Goal: Information Seeking & Learning: Learn about a topic

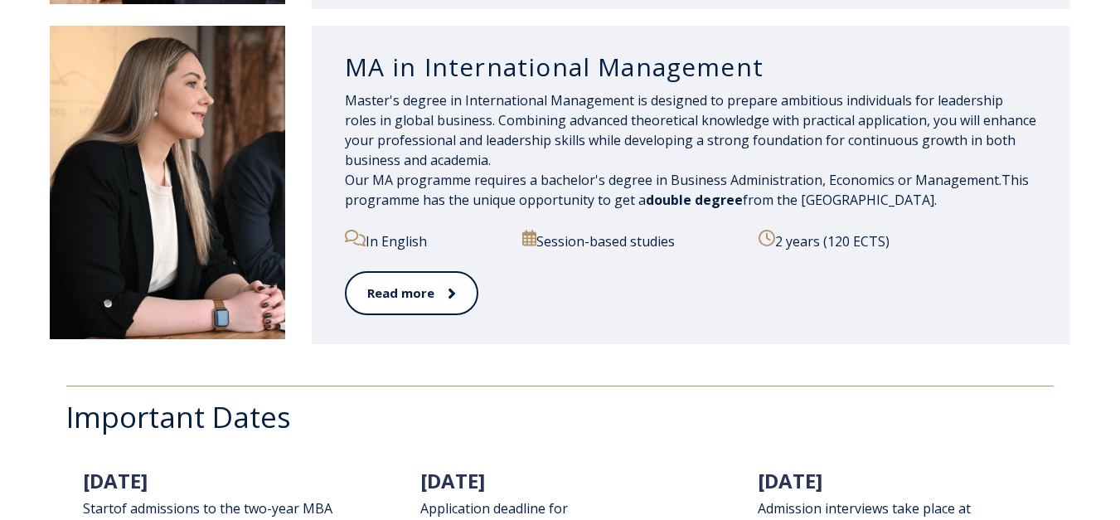
scroll to position [1889, 0]
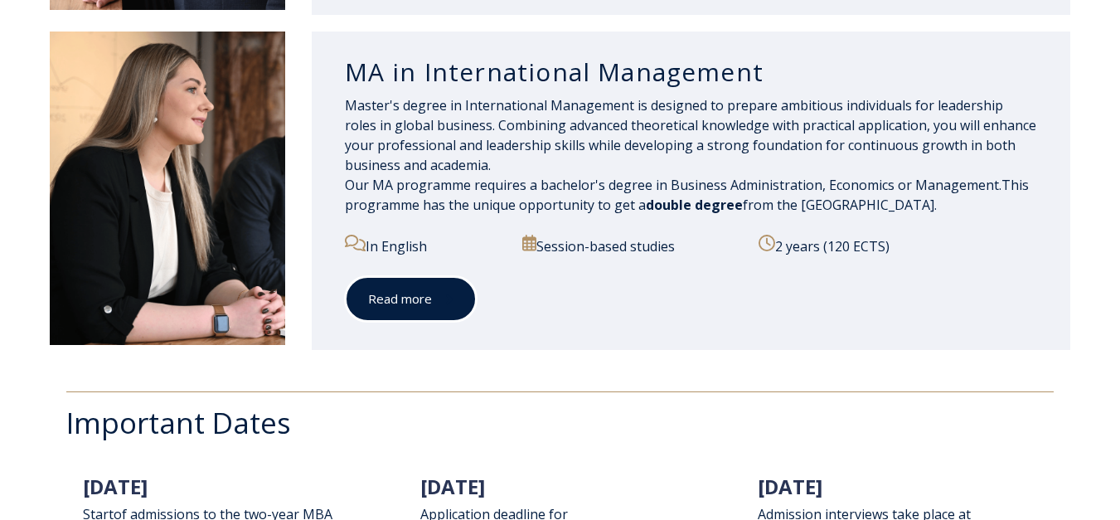
click at [409, 300] on link "Read more" at bounding box center [411, 299] width 132 height 46
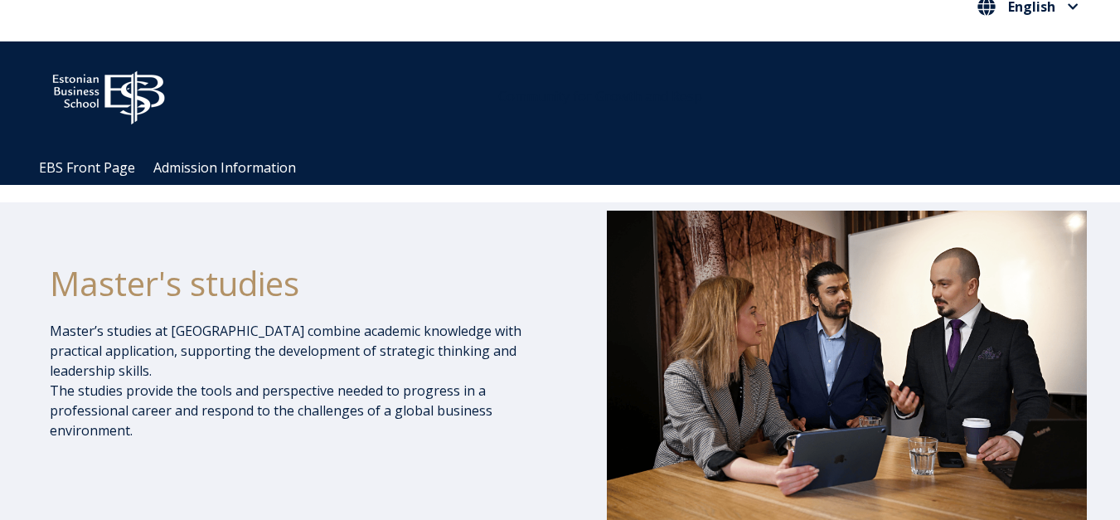
scroll to position [0, 0]
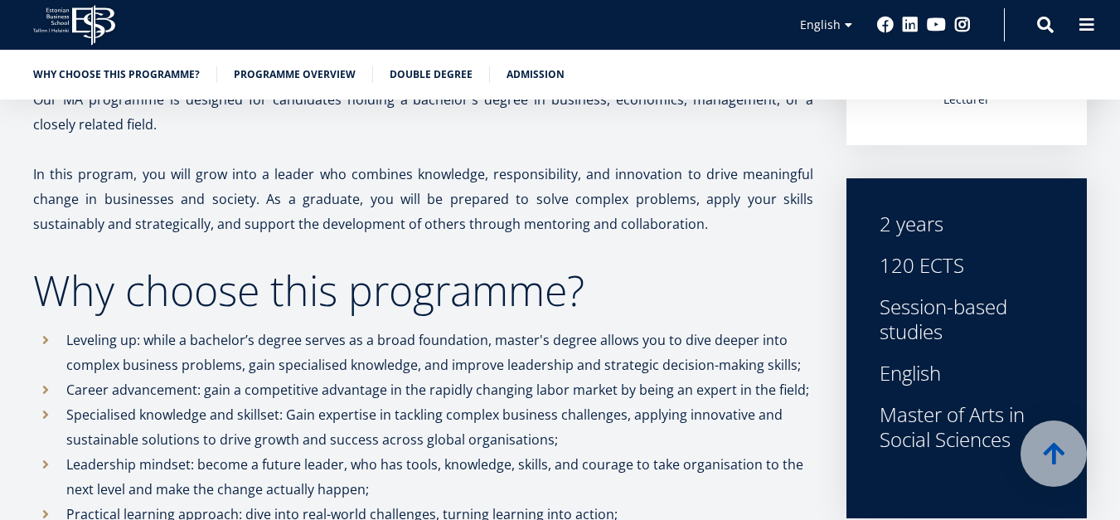
scroll to position [601, 0]
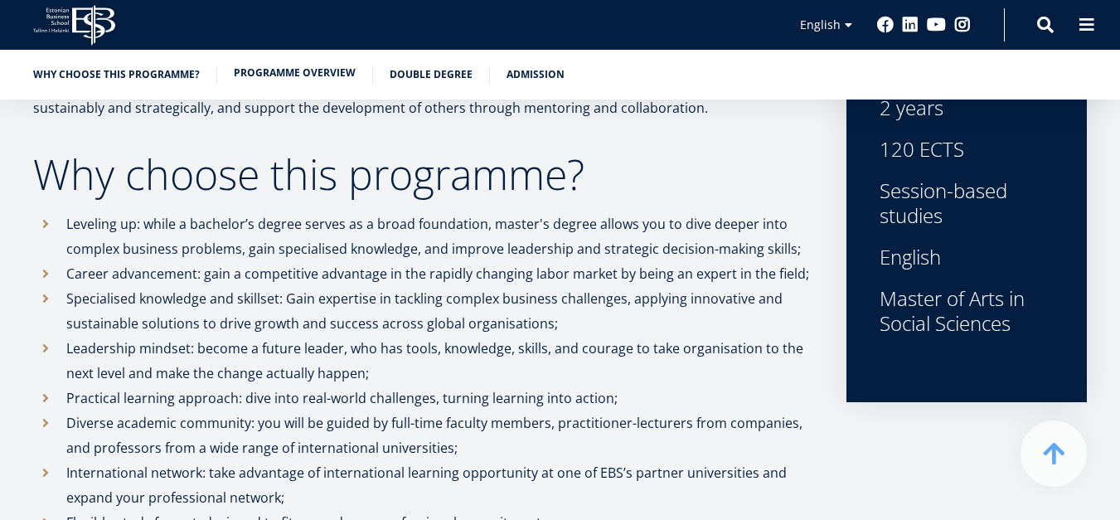
click at [280, 70] on link "Programme overview" at bounding box center [295, 73] width 122 height 17
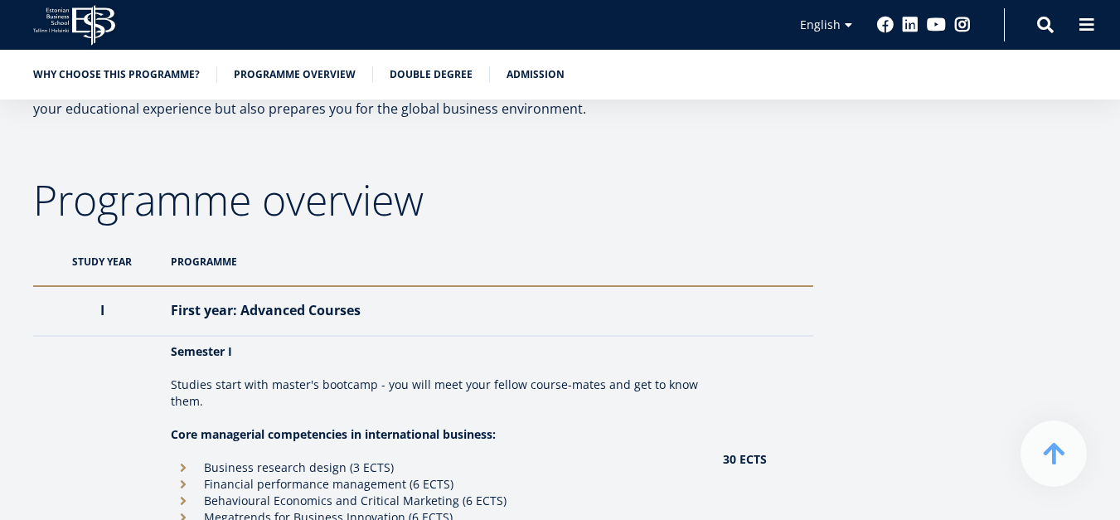
scroll to position [601, 0]
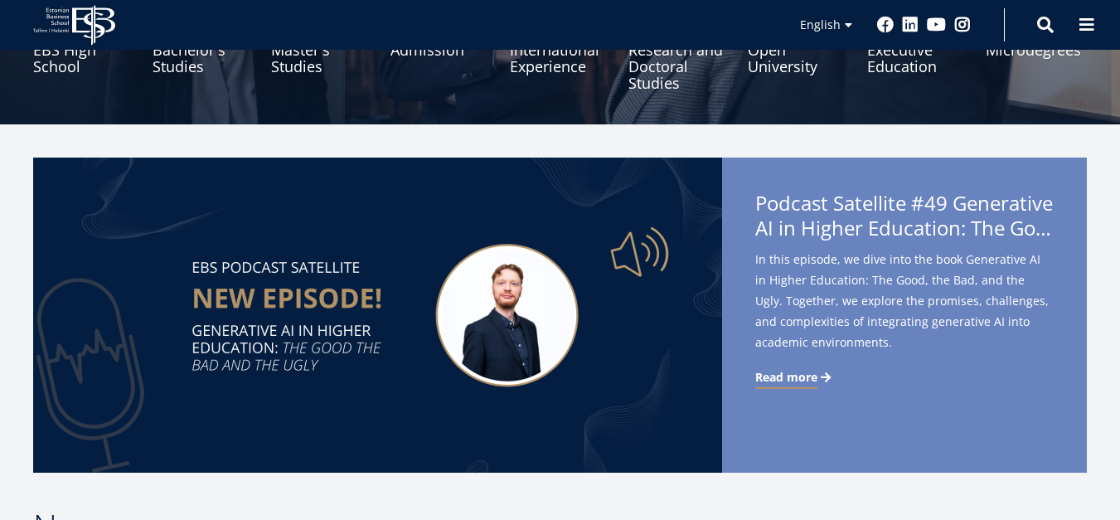
scroll to position [283, 0]
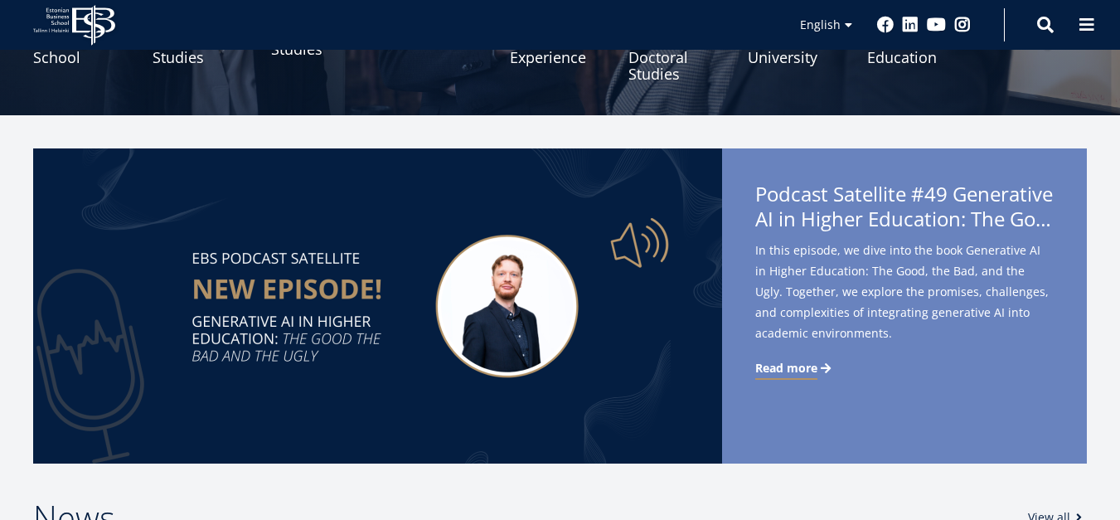
click at [289, 55] on link "Master's Studies" at bounding box center [321, 40] width 101 height 83
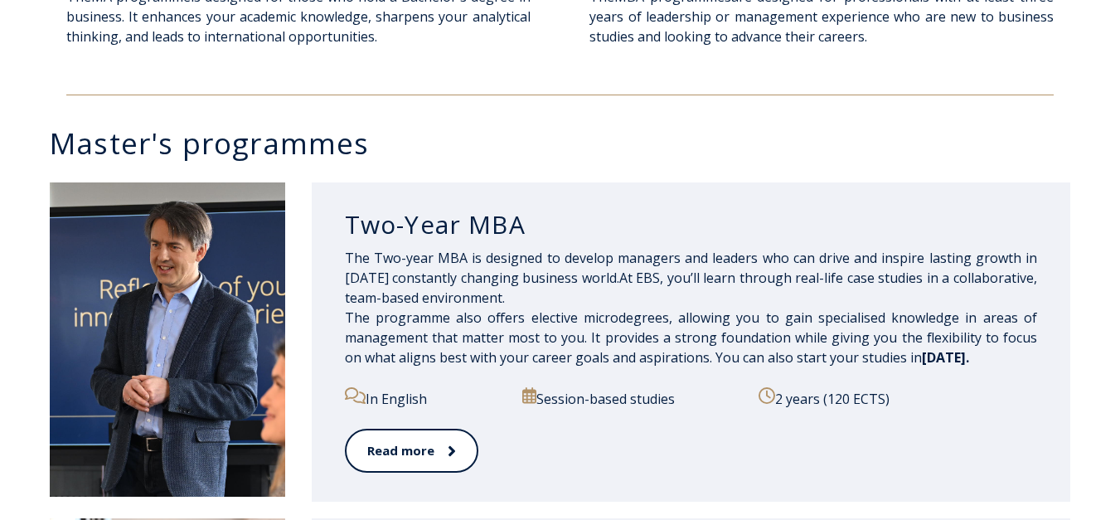
scroll to position [663, 0]
